Goal: Complete application form

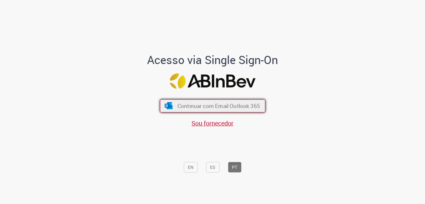
click at [247, 104] on span "Continuar com Email Outlook 365" at bounding box center [218, 105] width 83 height 7
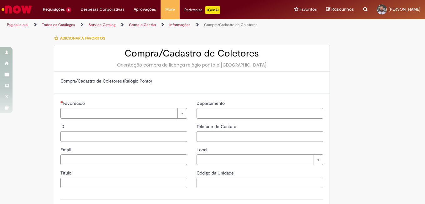
type input "**********"
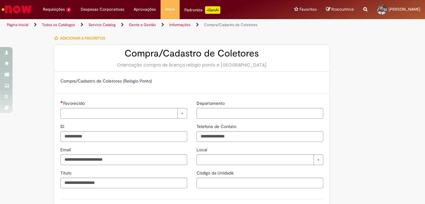
type input "**********"
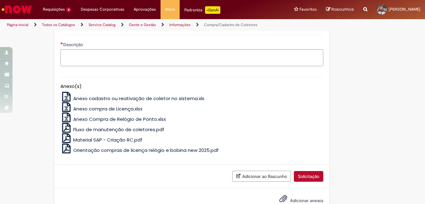
scroll to position [125, 0]
